Goal: Browse casually: Explore the website without a specific task or goal

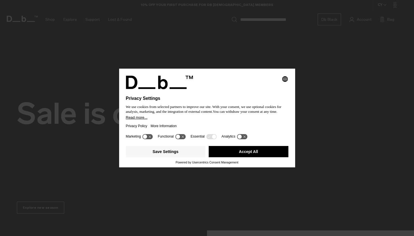
click at [250, 154] on button "Accept All" at bounding box center [249, 151] width 80 height 11
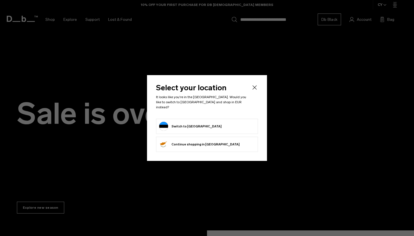
click at [193, 126] on button "Switch to [GEOGRAPHIC_DATA]" at bounding box center [190, 126] width 62 height 9
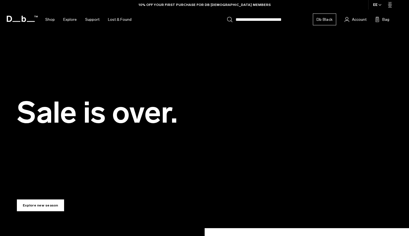
drag, startPoint x: 49, startPoint y: 209, endPoint x: 51, endPoint y: 207, distance: 3.4
click at [49, 209] on link "Explore new season" at bounding box center [40, 206] width 47 height 12
